Goal: Task Accomplishment & Management: Manage account settings

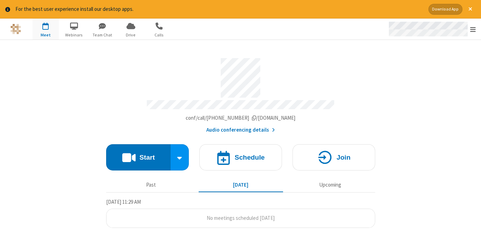
click at [475, 28] on span "Open menu" at bounding box center [474, 29] width 6 height 7
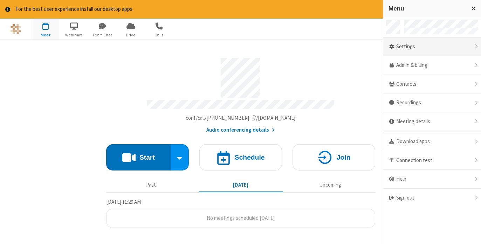
click at [432, 55] on div "Settings" at bounding box center [433, 47] width 98 height 19
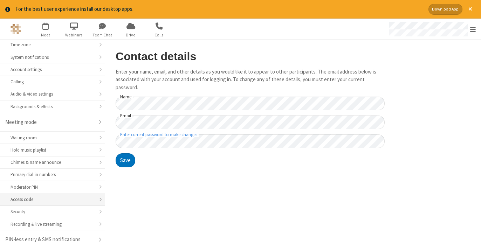
scroll to position [56, 0]
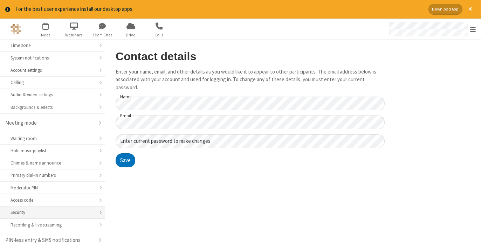
click at [43, 215] on div "Security" at bounding box center [53, 212] width 84 height 7
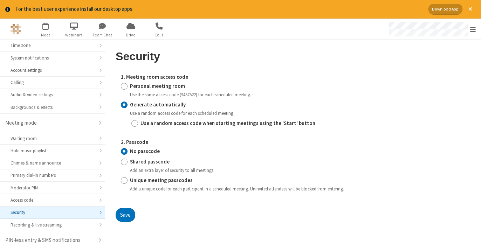
click at [200, 123] on strong "Use a random access code when starting meetings using the 'Start' button" at bounding box center [228, 123] width 175 height 7
click at [138, 123] on input "Use a random access code when starting meetings using the 'Start' button" at bounding box center [134, 123] width 7 height 7
checkbox input "true"
click at [129, 212] on button "Save" at bounding box center [126, 215] width 20 height 14
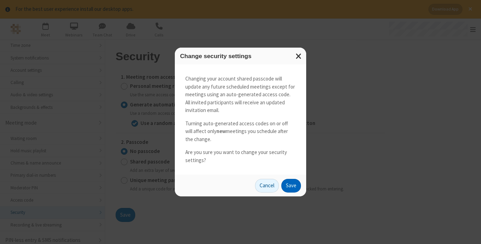
click at [296, 185] on button "Save" at bounding box center [292, 186] width 20 height 14
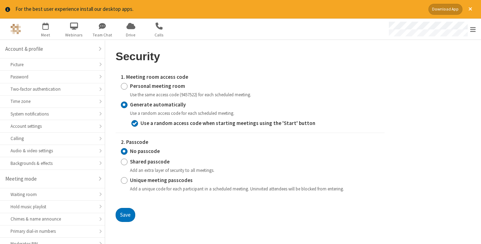
scroll to position [56, 0]
